Goal: Information Seeking & Learning: Learn about a topic

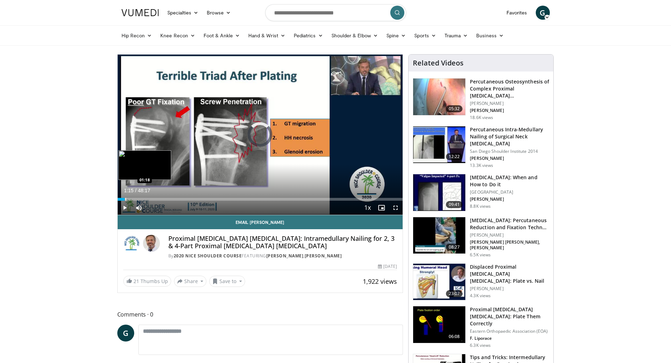
click at [125, 200] on div "Progress Bar" at bounding box center [125, 199] width 1 height 3
click at [397, 208] on span "Video Player" at bounding box center [395, 208] width 14 height 14
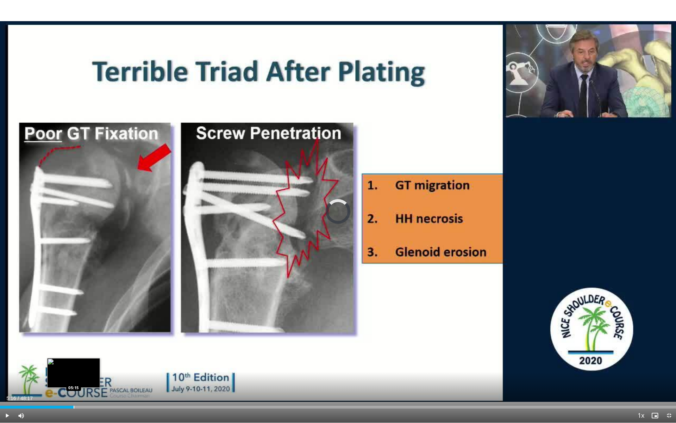
click at [74, 363] on div "Progress Bar" at bounding box center [74, 406] width 1 height 3
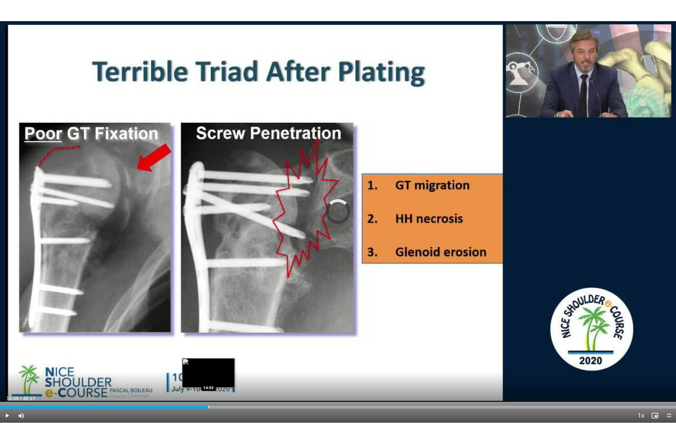
click at [209, 363] on div "Loaded : 13.12% 05:19 14:53" at bounding box center [338, 404] width 676 height 7
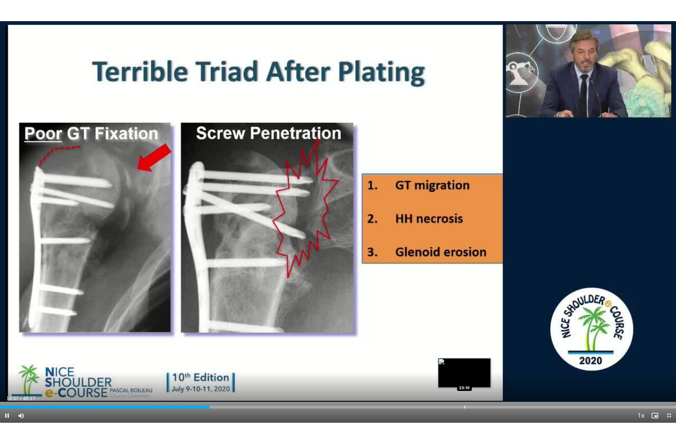
click at [464, 363] on div "Loaded : 31.76% 14:57 33:10" at bounding box center [338, 404] width 676 height 7
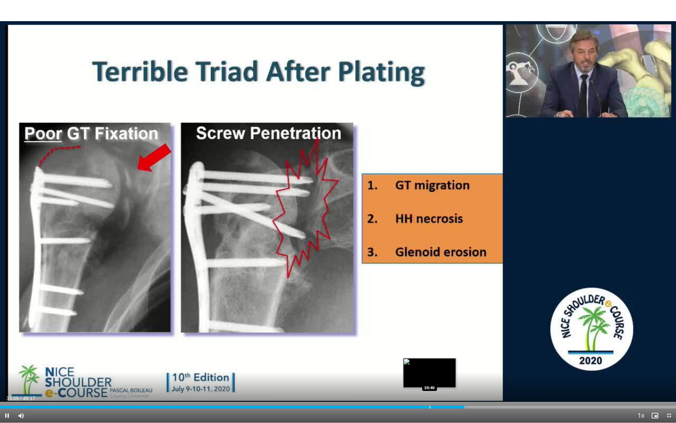
click at [430, 363] on div "Loaded : 69.38% 33:09 30:40" at bounding box center [338, 404] width 676 height 7
click at [409, 363] on div "Loaded : 64.03% 30:41 29:14" at bounding box center [338, 404] width 676 height 7
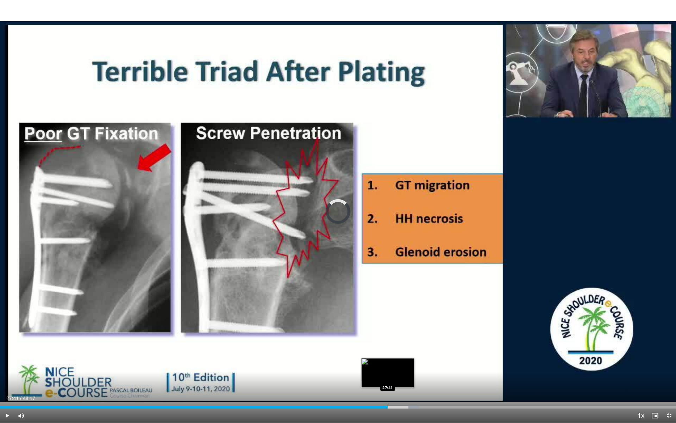
click at [388, 363] on div "Loaded : 61.98% 27:41 27:41" at bounding box center [338, 404] width 676 height 7
click at [361, 363] on div "27:41" at bounding box center [194, 406] width 388 height 3
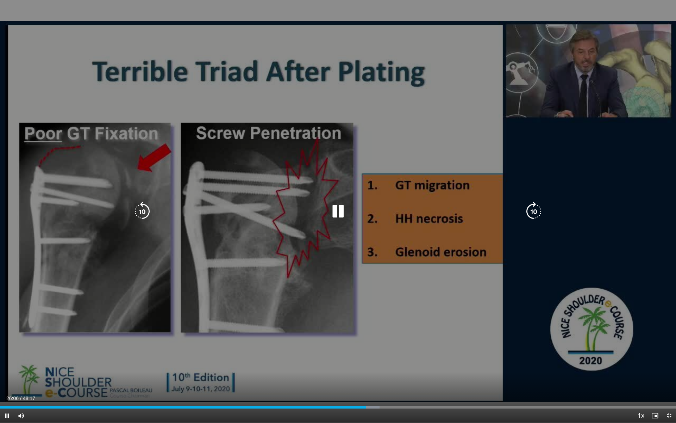
click at [601, 320] on div "10 seconds Tap to unmute" at bounding box center [338, 211] width 676 height 422
click at [602, 320] on div "10 seconds Tap to unmute" at bounding box center [338, 211] width 676 height 422
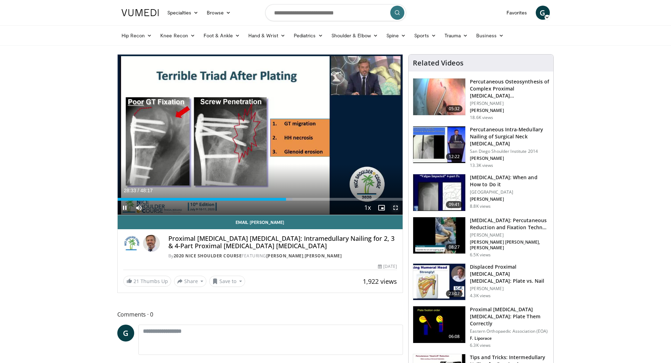
click at [398, 207] on span "Video Player" at bounding box center [395, 208] width 14 height 14
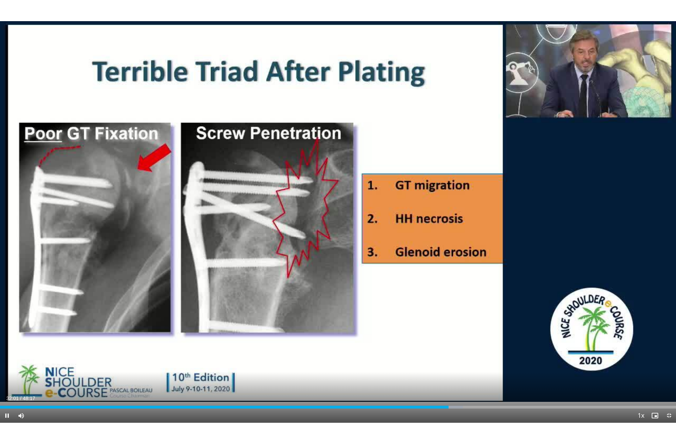
click at [204, 363] on div "Current Time 32:01 / Duration 48:17 Pause Skip Backward Skip Forward Mute 100% …" at bounding box center [338, 415] width 676 height 14
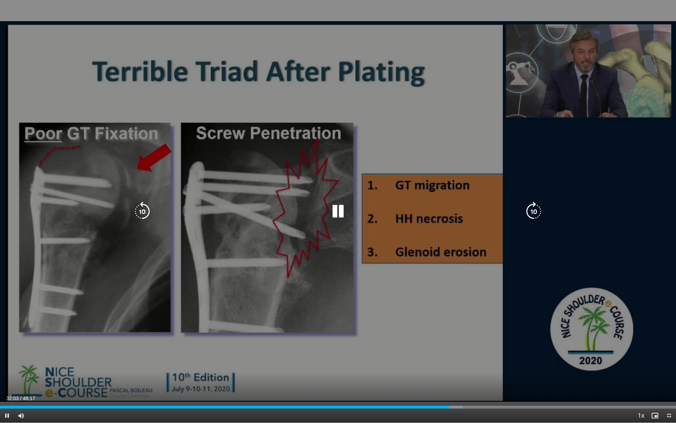
click at [421, 363] on div "20 seconds Tap to unmute" at bounding box center [338, 211] width 676 height 422
click at [420, 363] on div "20 seconds Tap to unmute" at bounding box center [338, 211] width 676 height 422
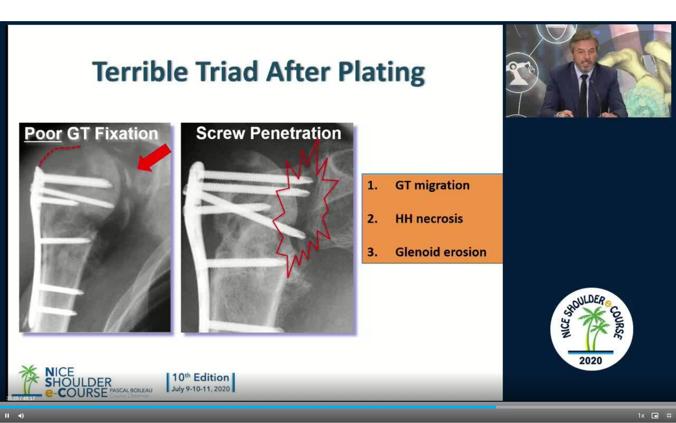
click at [668, 363] on span "Video Player" at bounding box center [669, 415] width 14 height 14
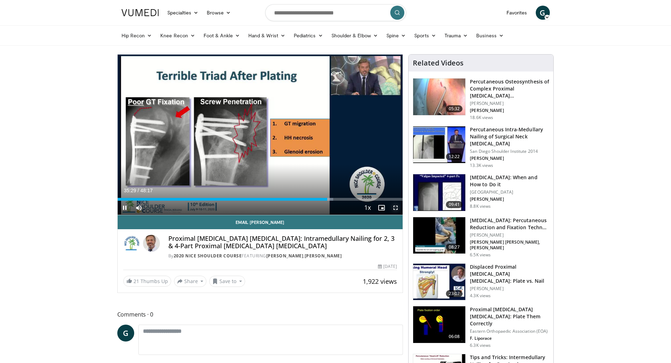
click at [396, 207] on span "Video Player" at bounding box center [395, 208] width 14 height 14
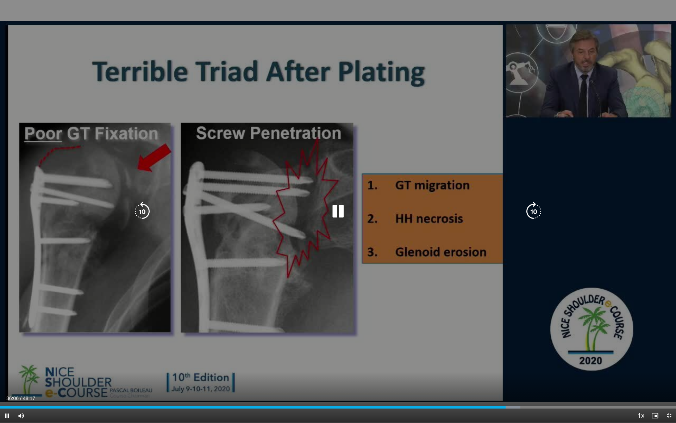
click at [350, 209] on div "Video Player" at bounding box center [338, 211] width 406 height 14
click at [346, 210] on icon "Video Player" at bounding box center [338, 211] width 20 height 20
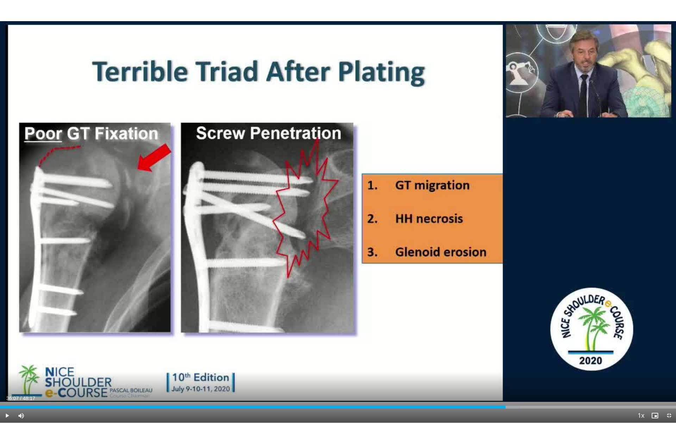
click at [335, 211] on div "50 seconds Tap to unmute" at bounding box center [338, 211] width 676 height 422
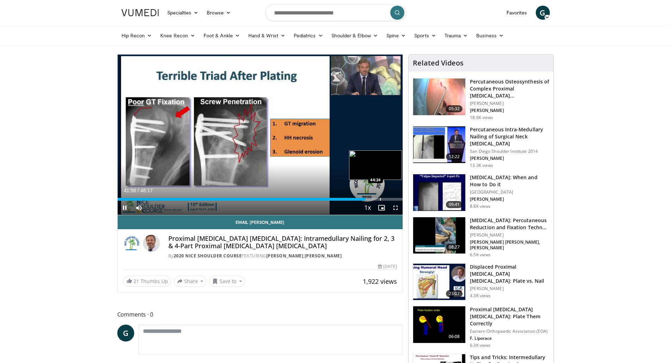
click at [380, 200] on div "Progress Bar" at bounding box center [380, 199] width 1 height 3
click at [394, 198] on div "Progress Bar" at bounding box center [394, 199] width 1 height 3
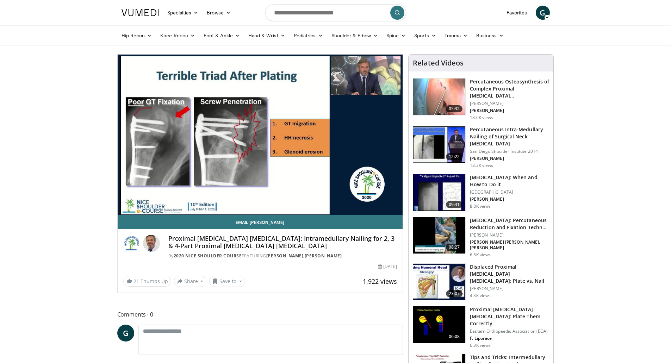
click at [451, 187] on img at bounding box center [439, 192] width 52 height 37
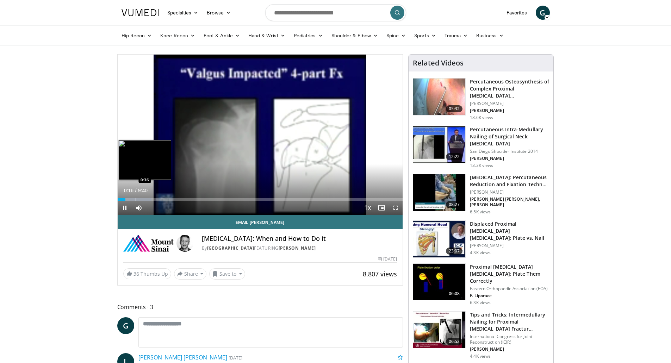
click at [135, 198] on div "Loaded : 11.96% 0:16 0:36" at bounding box center [260, 199] width 285 height 3
click at [144, 196] on div "Loaded : 11.96% 0:36 0:53" at bounding box center [260, 197] width 285 height 7
click at [151, 195] on div "Loaded : 18.80% 0:55 1:09" at bounding box center [260, 197] width 285 height 7
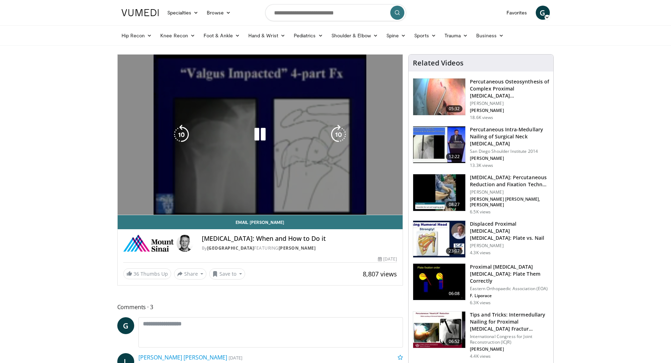
click at [161, 195] on video-js "**********" at bounding box center [260, 135] width 285 height 161
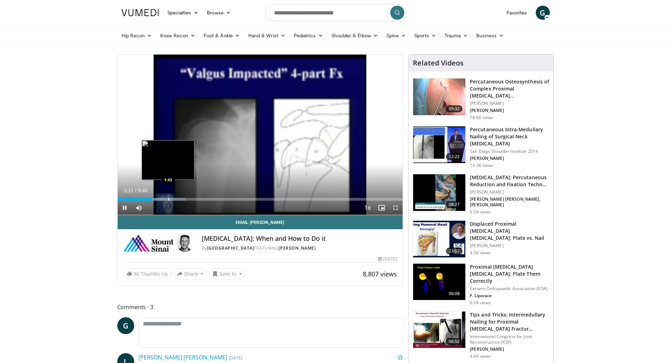
click at [168, 197] on div "Loaded : 23.93% 1:11 1:43" at bounding box center [260, 197] width 285 height 7
click at [186, 197] on div "Loaded : 30.77% 1:51 2:18" at bounding box center [260, 197] width 285 height 7
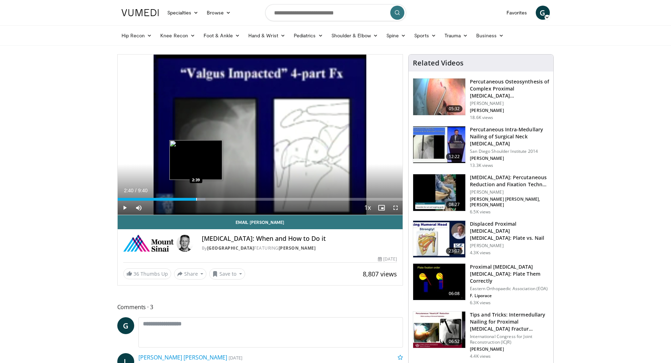
click at [196, 199] on div "Progress Bar" at bounding box center [196, 199] width 1 height 3
click at [201, 200] on div "Progress Bar" at bounding box center [200, 199] width 1 height 3
click at [206, 200] on div "Progress Bar" at bounding box center [205, 199] width 1 height 3
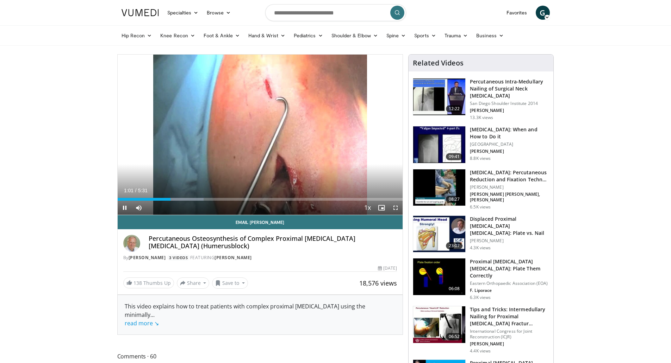
click at [184, 201] on div "Current Time 1:01 / Duration 5:31 Pause Skip Backward Skip Forward Mute Loaded …" at bounding box center [260, 208] width 285 height 14
click at [189, 201] on div "Current Time 1:02 / Duration 5:31 Pause Skip Backward Skip Forward Mute Loaded …" at bounding box center [260, 208] width 285 height 14
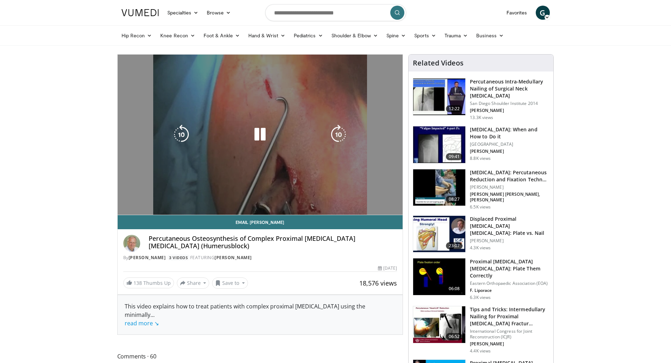
click at [195, 197] on video-js "**********" at bounding box center [260, 135] width 285 height 161
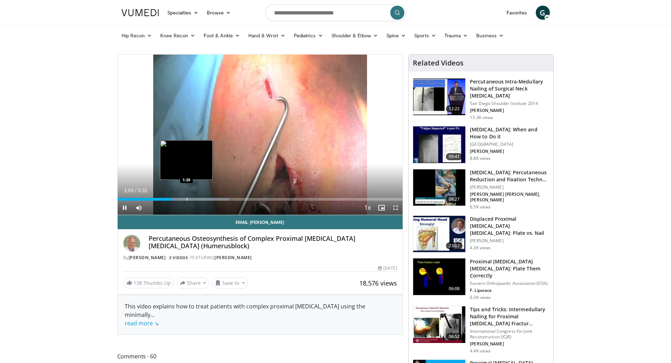
click at [187, 200] on div "Progress Bar" at bounding box center [187, 199] width 1 height 3
click at [207, 199] on div "Progress Bar" at bounding box center [207, 199] width 1 height 3
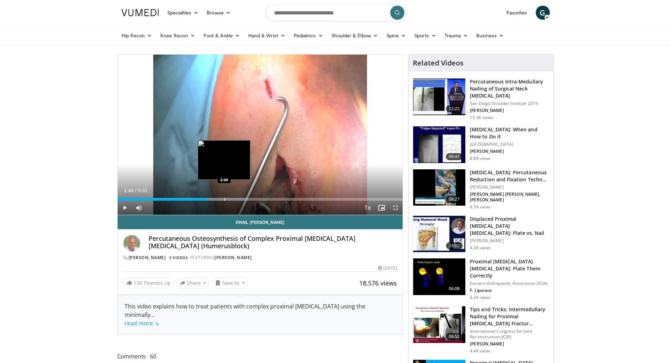
click at [224, 200] on div "Progress Bar" at bounding box center [224, 199] width 1 height 3
click at [237, 200] on div "Progress Bar" at bounding box center [237, 199] width 1 height 3
click at [269, 201] on div "Current Time 2:20 / Duration 5:31 Pause Skip Backward Skip Forward Mute Loaded …" at bounding box center [260, 208] width 285 height 14
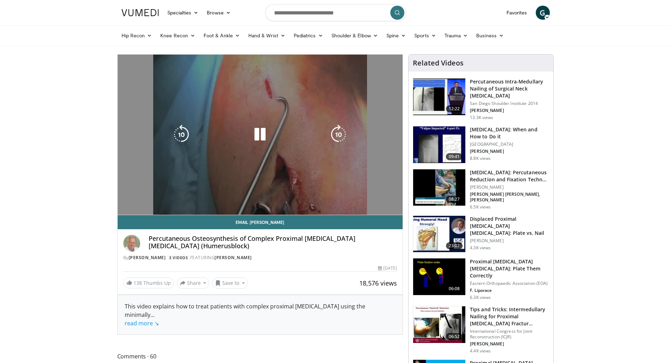
click at [271, 200] on video-js "**********" at bounding box center [260, 135] width 285 height 161
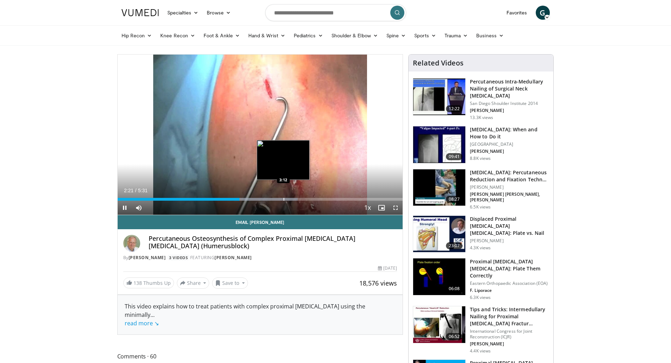
click at [283, 198] on div "Progress Bar" at bounding box center [283, 199] width 1 height 3
click at [298, 198] on div "Progress Bar" at bounding box center [298, 199] width 1 height 3
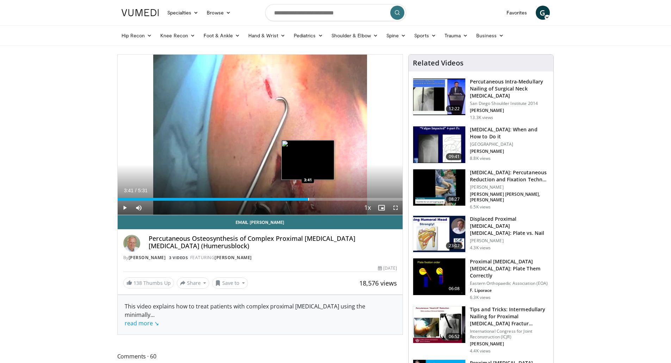
click at [308, 196] on div "Loaded : 69.25% 3:31 3:41" at bounding box center [260, 197] width 285 height 7
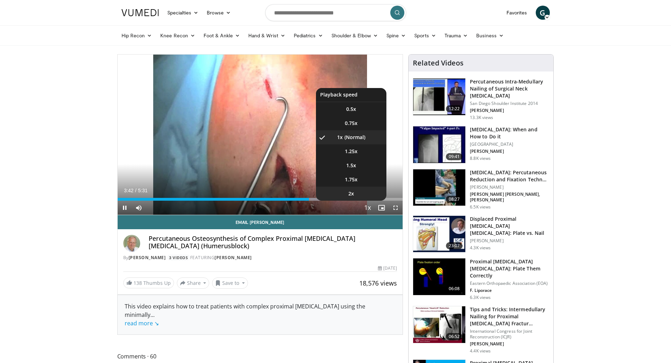
click at [362, 197] on li "2x" at bounding box center [351, 194] width 70 height 14
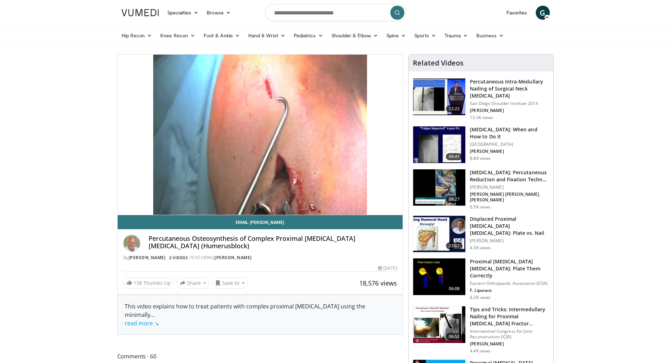
click at [131, 16] on img at bounding box center [139, 12] width 37 height 7
